Goal: Task Accomplishment & Management: Manage account settings

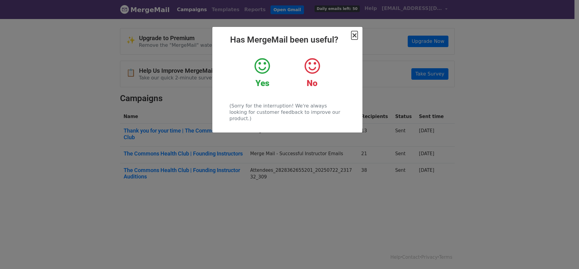
click at [354, 37] on span "×" at bounding box center [354, 35] width 6 height 8
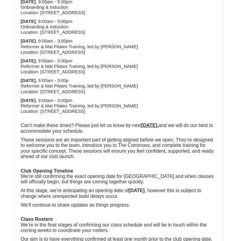
scroll to position [376, 0]
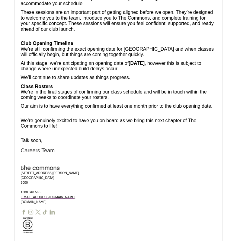
scroll to position [432, 0]
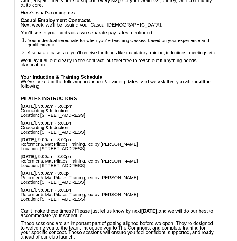
scroll to position [130, 0]
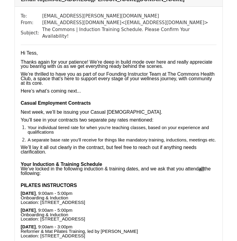
scroll to position [55, 0]
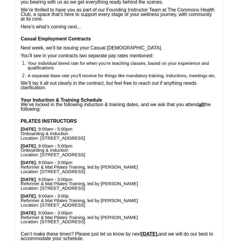
scroll to position [122, 0]
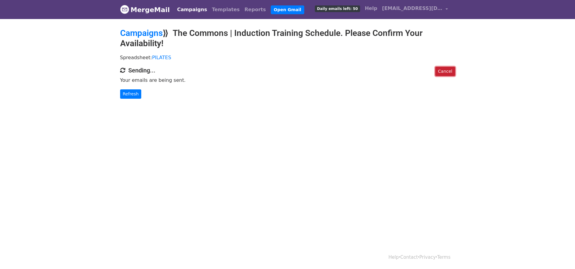
click at [444, 71] on link "Cancel" at bounding box center [445, 71] width 20 height 9
click at [448, 70] on link "Cancel" at bounding box center [445, 71] width 20 height 9
click at [441, 70] on link "Cancel" at bounding box center [445, 71] width 20 height 9
click at [446, 64] on div "Spreadsheet: PILATES" at bounding box center [288, 58] width 344 height 15
click at [446, 68] on link "Cancel" at bounding box center [445, 71] width 20 height 9
